Goal: Task Accomplishment & Management: Manage account settings

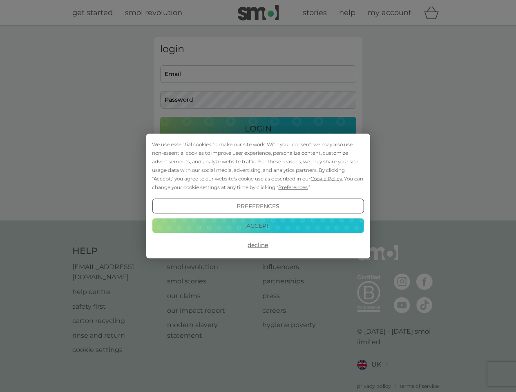
click at [326, 178] on span "Cookie Policy" at bounding box center [325, 179] width 31 height 6
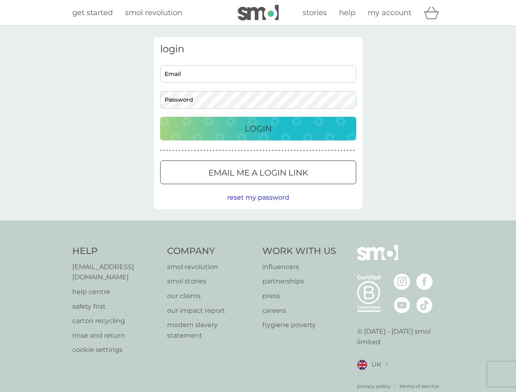
click at [292, 187] on div "login Email Password Login ● ● ● ● ● ● ● ● ● ● ● ● ● ● ● ● ● ● ● ● ● ● ● ● ● ● …" at bounding box center [258, 123] width 208 height 172
click at [258, 206] on div "login Email Password Login ● ● ● ● ● ● ● ● ● ● ● ● ● ● ● ● ● ● ● ● ● ● ● ● ● ● …" at bounding box center [258, 123] width 208 height 172
click at [258, 245] on div "Help [EMAIL_ADDRESS][DOMAIN_NAME] help centre safety first carton recycling rin…" at bounding box center [258, 317] width 372 height 145
click at [258, 225] on div "Help [EMAIL_ADDRESS][DOMAIN_NAME] help centre safety first carton recycling rin…" at bounding box center [258, 318] width 516 height 194
